Goal: Navigation & Orientation: Find specific page/section

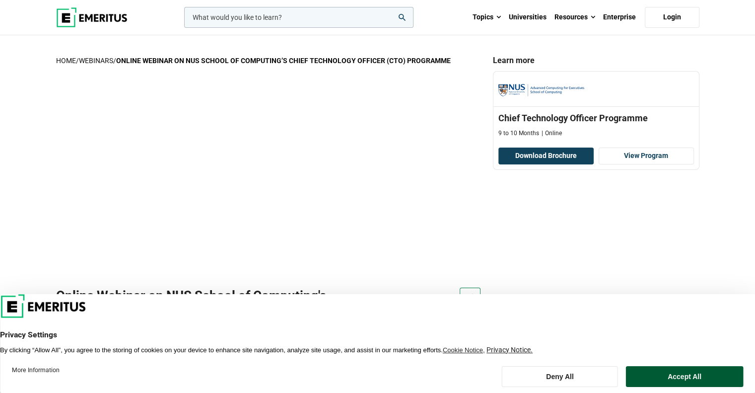
click at [685, 373] on button "Accept All" at bounding box center [684, 376] width 117 height 21
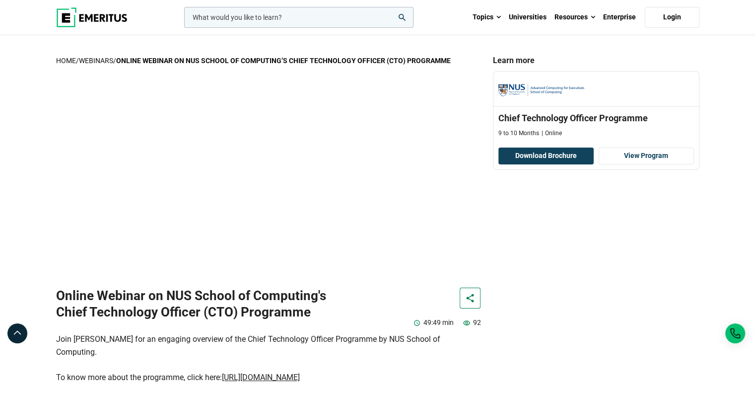
click at [77, 17] on img at bounding box center [91, 17] width 71 height 20
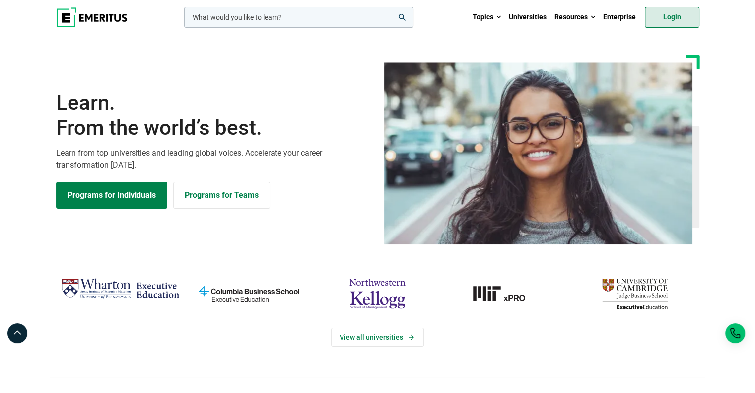
click at [678, 21] on link "Login" at bounding box center [672, 17] width 55 height 21
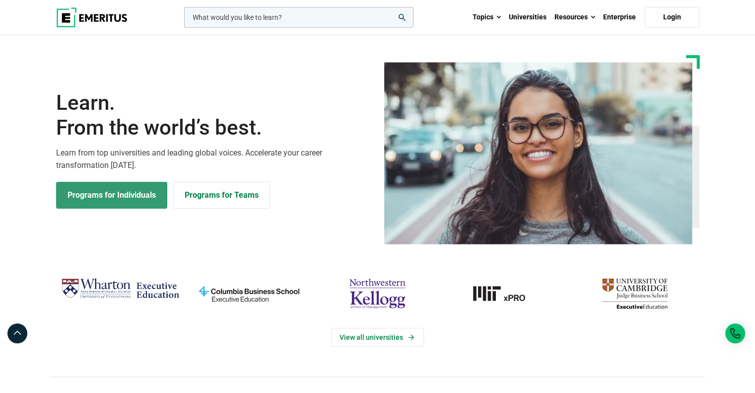
click at [121, 196] on link "Programs for Individuals" at bounding box center [111, 195] width 111 height 27
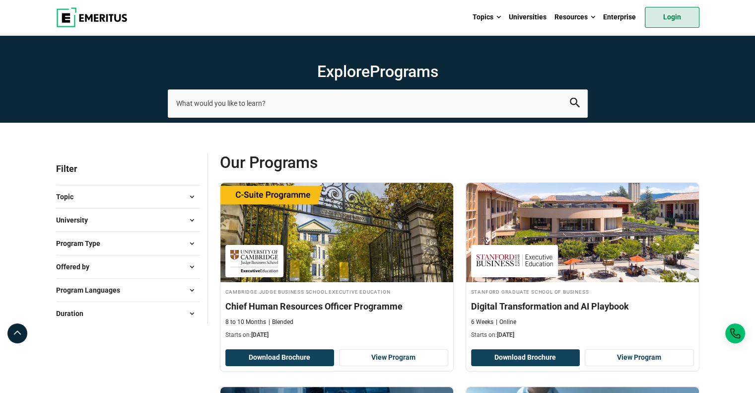
click at [664, 11] on link "Login" at bounding box center [672, 17] width 55 height 21
